Goal: Download file/media

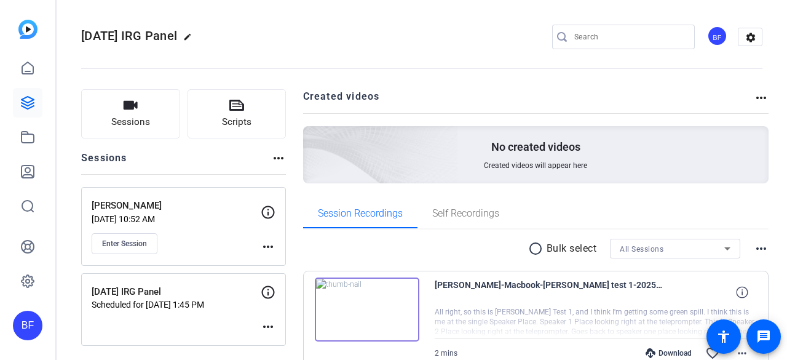
click at [22, 331] on div "BF" at bounding box center [27, 324] width 29 height 29
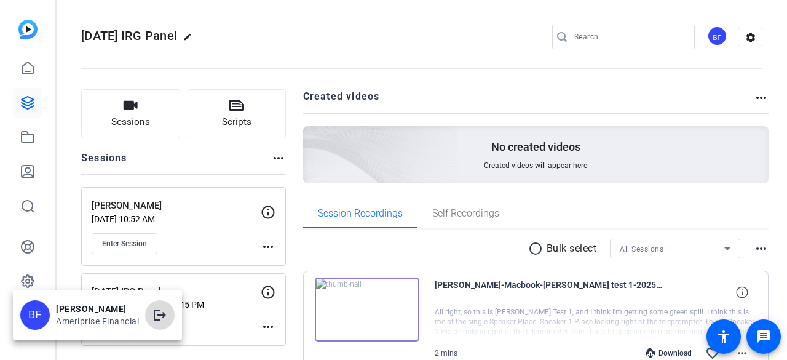
click at [164, 320] on mat-icon "logout" at bounding box center [159, 314] width 15 height 15
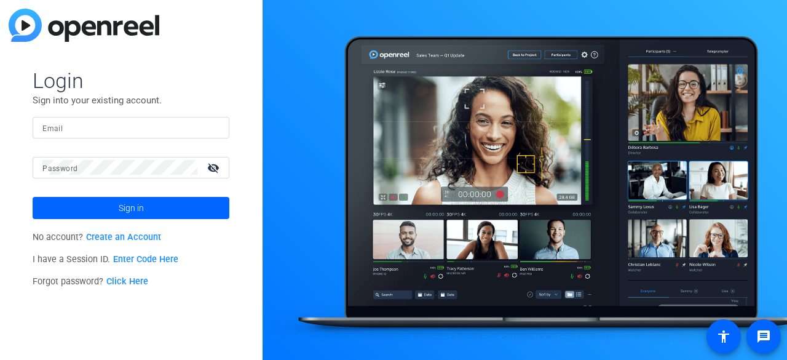
click at [146, 259] on link "Enter Code Here" at bounding box center [145, 259] width 65 height 10
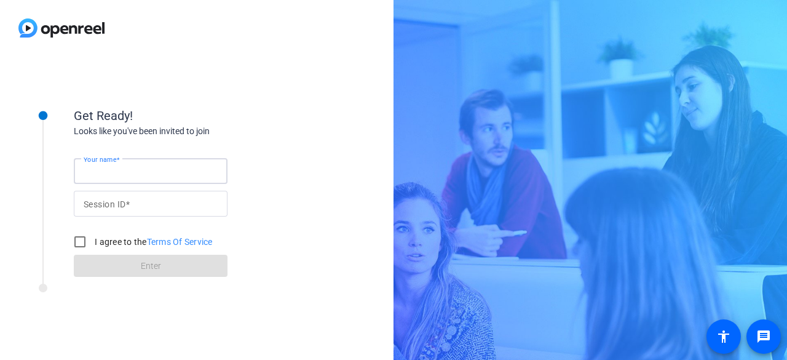
click at [181, 169] on input "Your name" at bounding box center [151, 170] width 134 height 15
type input "Corp Laptop"
click at [182, 201] on input "Session ID" at bounding box center [151, 203] width 134 height 15
type input "qMFf"
drag, startPoint x: 84, startPoint y: 238, endPoint x: 77, endPoint y: 241, distance: 7.4
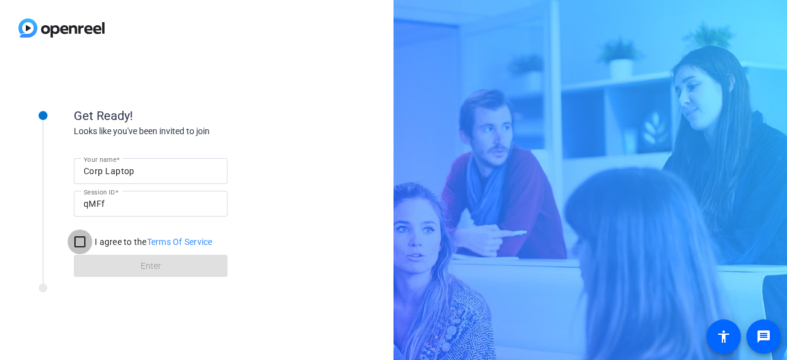
click at [77, 241] on input "I agree to the Terms Of Service" at bounding box center [80, 241] width 25 height 25
checkbox input "true"
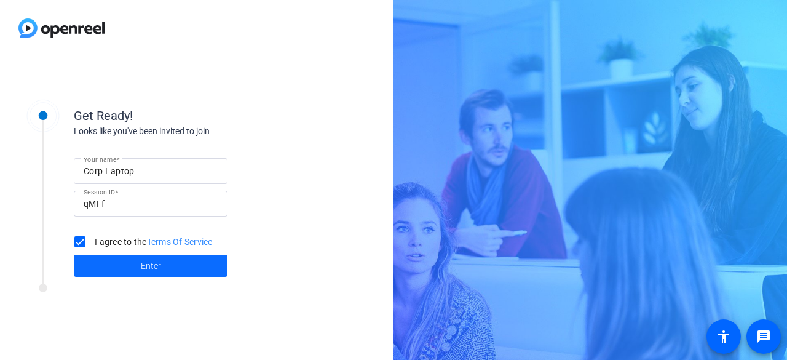
click at [111, 263] on span at bounding box center [151, 265] width 154 height 29
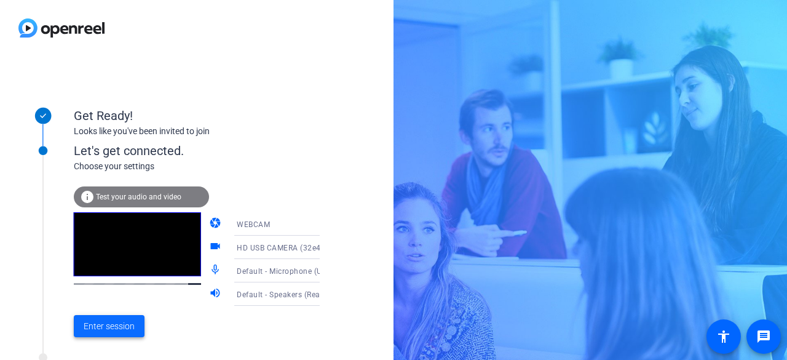
click at [104, 327] on span "Enter session" at bounding box center [109, 326] width 51 height 13
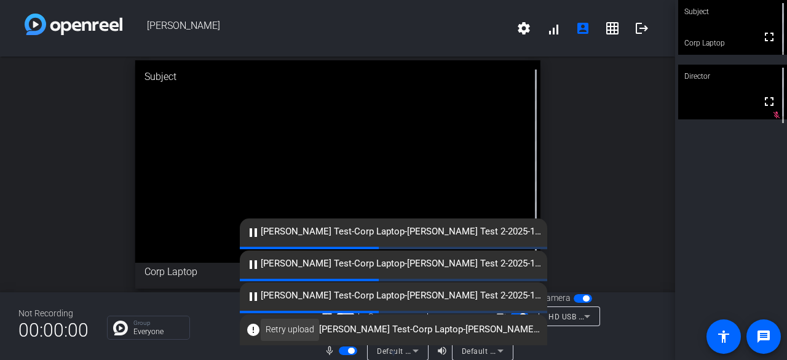
click at [282, 331] on span "Retry upload" at bounding box center [289, 329] width 49 height 13
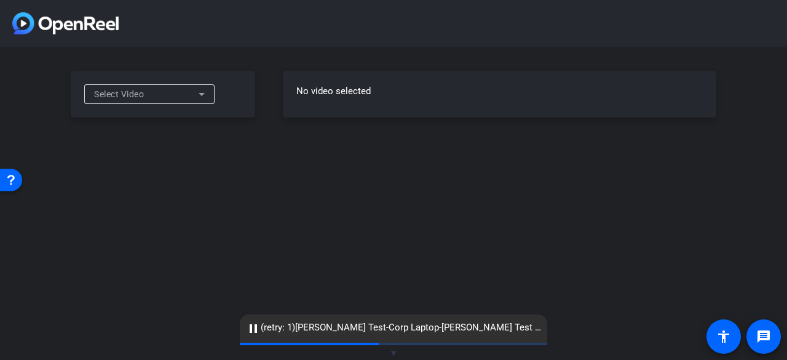
click at [198, 83] on div "Select Video" at bounding box center [163, 94] width 184 height 47
click at [198, 90] on icon at bounding box center [201, 94] width 15 height 15
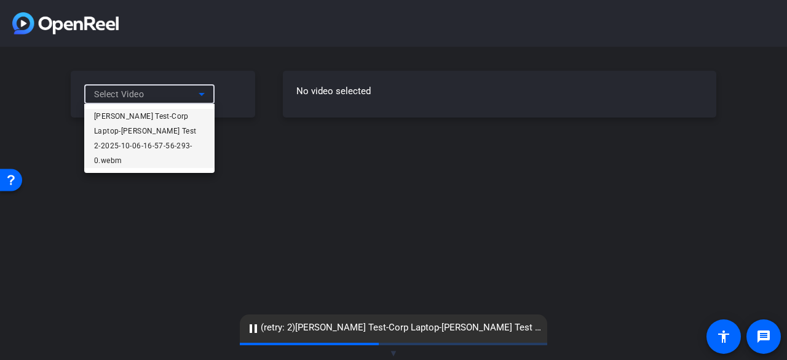
click at [193, 116] on span "[PERSON_NAME] Test-Corp Laptop-[PERSON_NAME] Test 2-2025-10-06-16-57-56-293-0.w…" at bounding box center [149, 138] width 111 height 59
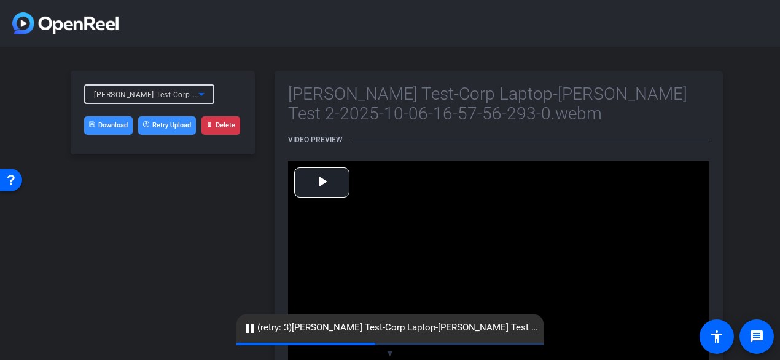
click at [125, 127] on link "Download" at bounding box center [108, 125] width 49 height 18
